Goal: Navigation & Orientation: Find specific page/section

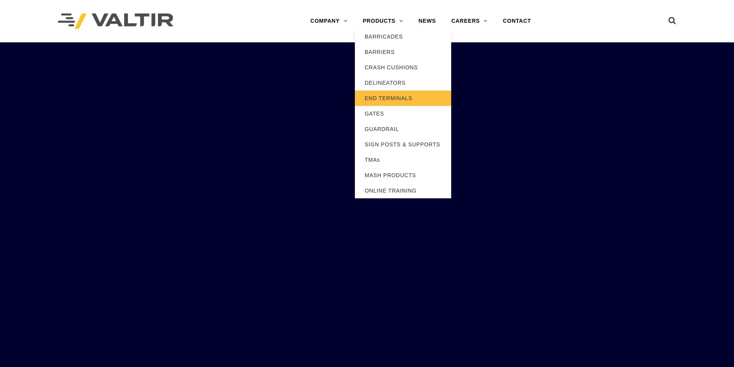
click at [386, 95] on link "END TERMINALS" at bounding box center [403, 98] width 96 height 15
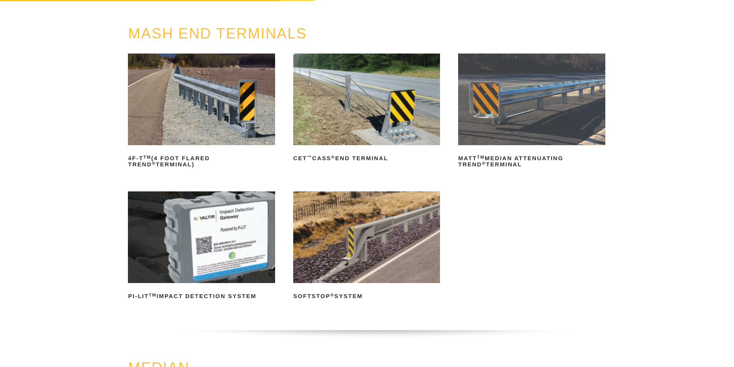
scroll to position [77, 0]
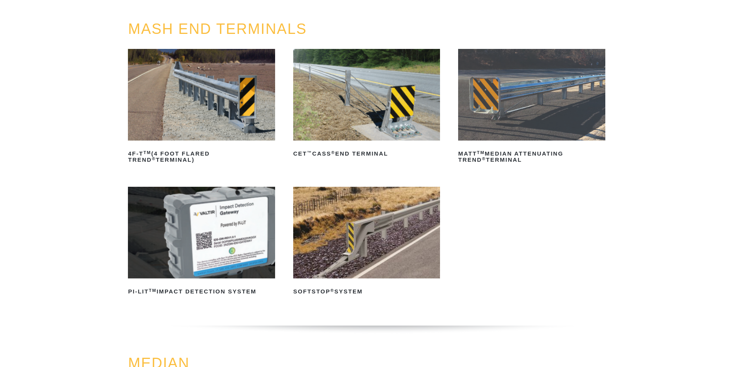
click at [378, 230] on img at bounding box center [366, 233] width 147 height 92
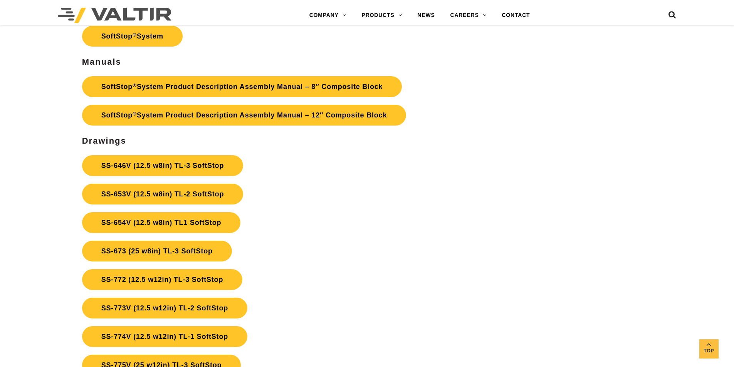
scroll to position [2813, 0]
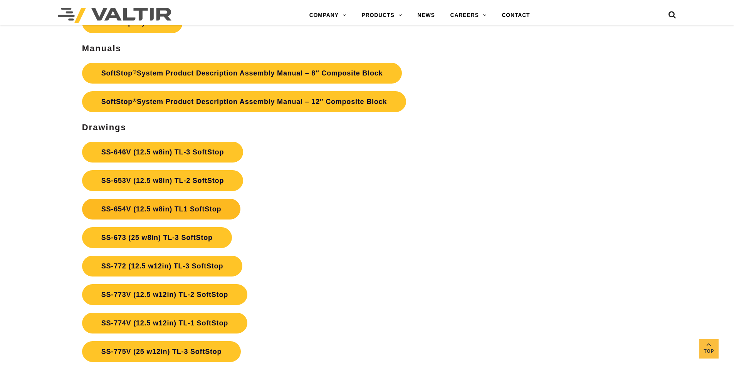
click at [219, 202] on link "SS-654V (12.5 w8in) TL1 SoftStop" at bounding box center [161, 209] width 159 height 21
